Goal: Information Seeking & Learning: Learn about a topic

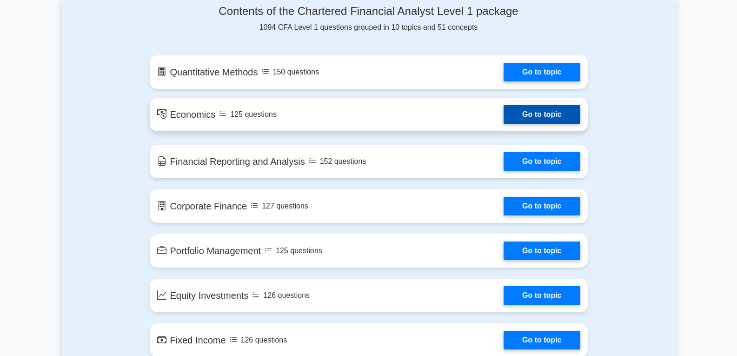
scroll to position [512, 0]
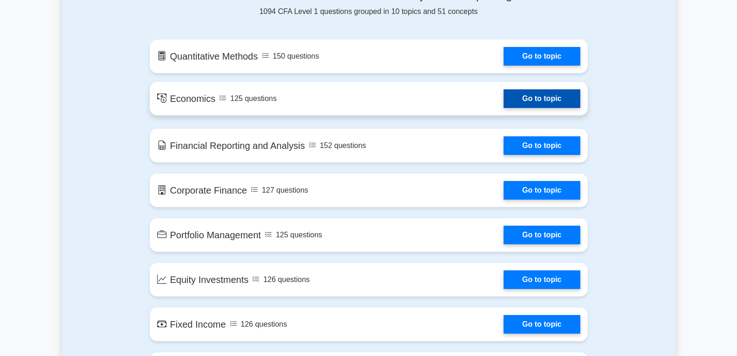
click at [518, 96] on link "Go to topic" at bounding box center [542, 98] width 76 height 19
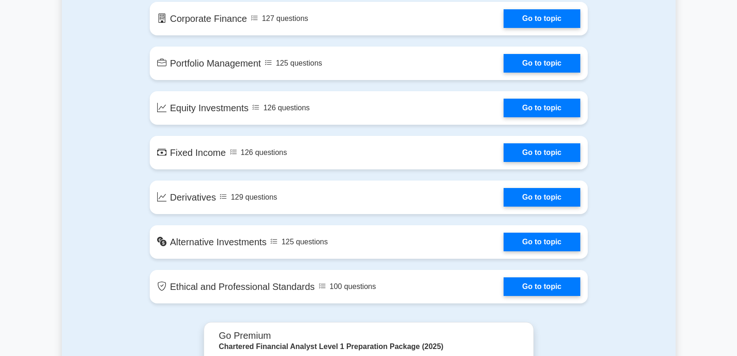
scroll to position [698, 0]
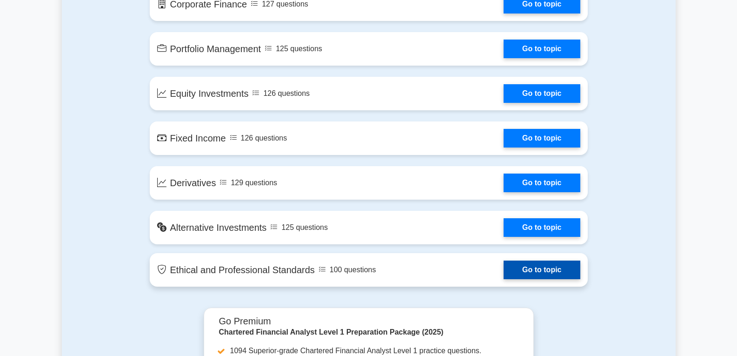
click at [528, 272] on link "Go to topic" at bounding box center [542, 270] width 76 height 19
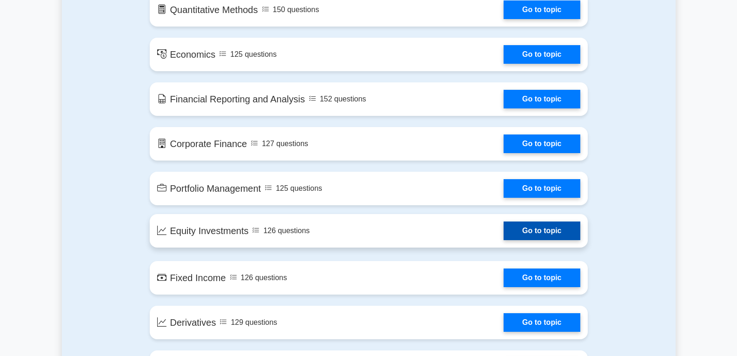
scroll to position [512, 0]
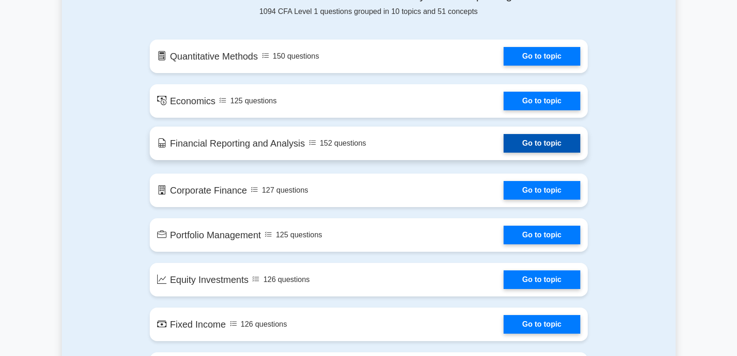
click at [545, 141] on link "Go to topic" at bounding box center [542, 143] width 76 height 19
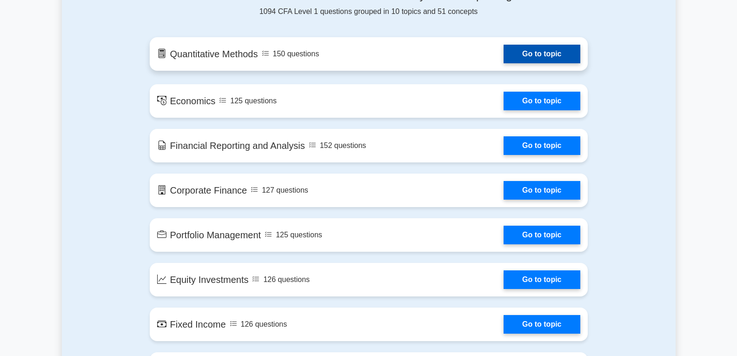
click at [551, 46] on link "Go to topic" at bounding box center [542, 54] width 76 height 19
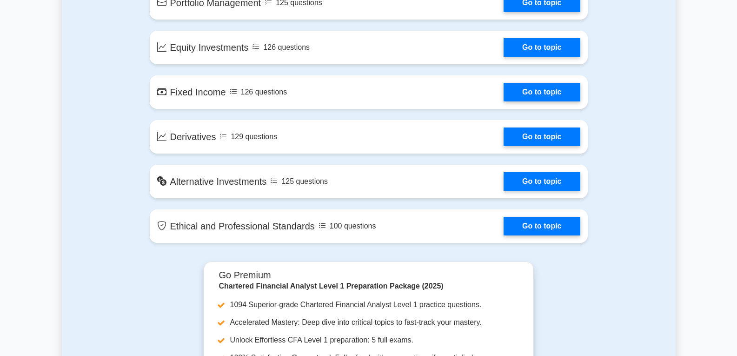
scroll to position [744, 0]
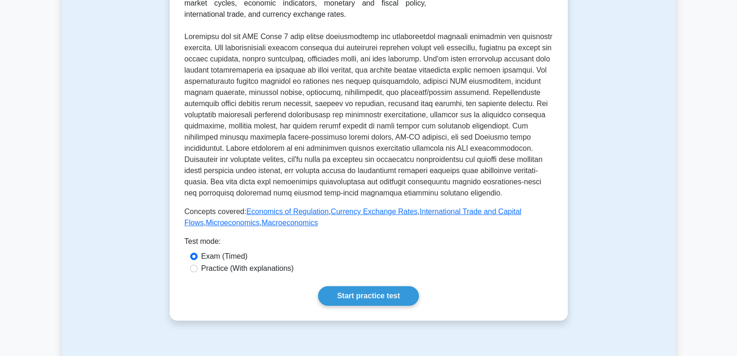
scroll to position [233, 0]
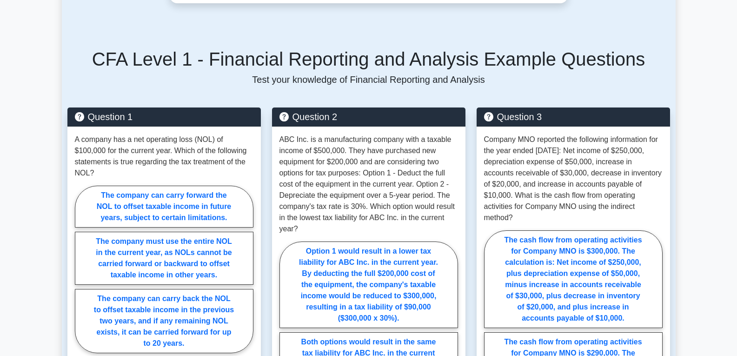
scroll to position [558, 0]
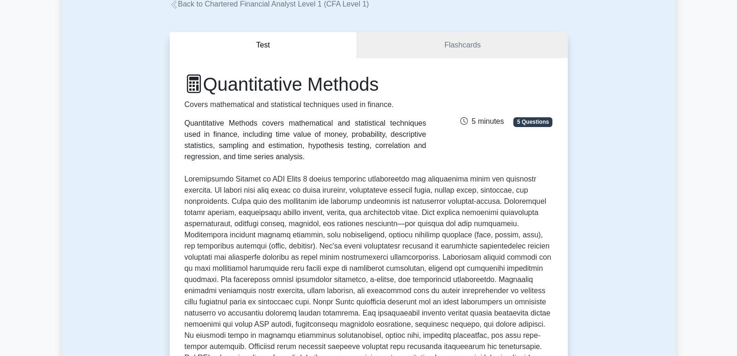
scroll to position [47, 0]
